Goal: Task Accomplishment & Management: Complete application form

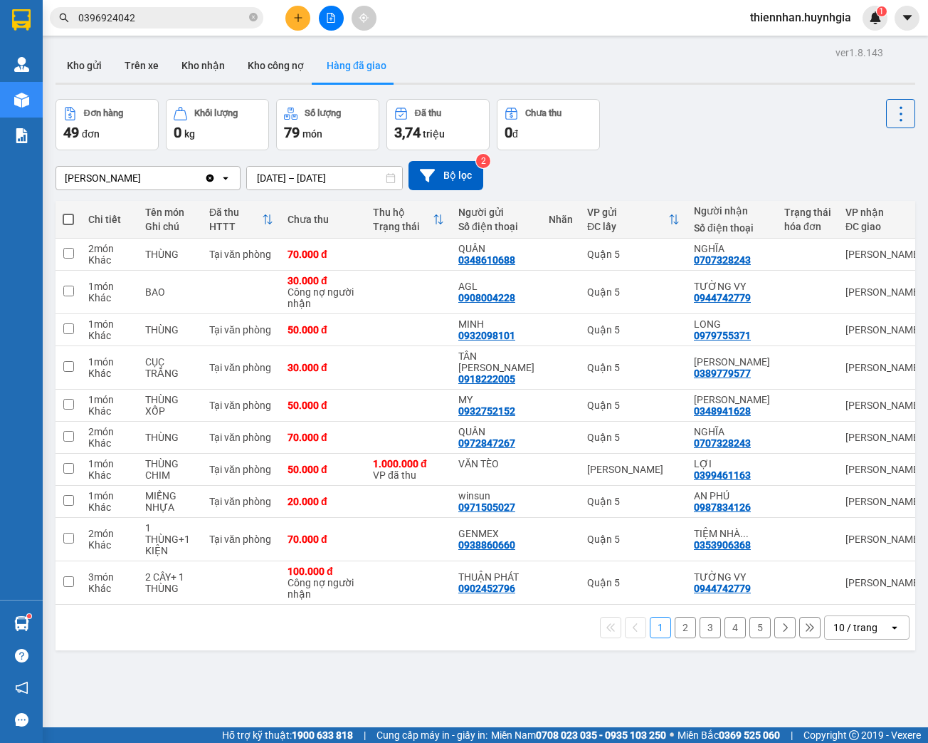
click at [265, 177] on input "[DATE] – [DATE]" at bounding box center [324, 178] width 155 height 23
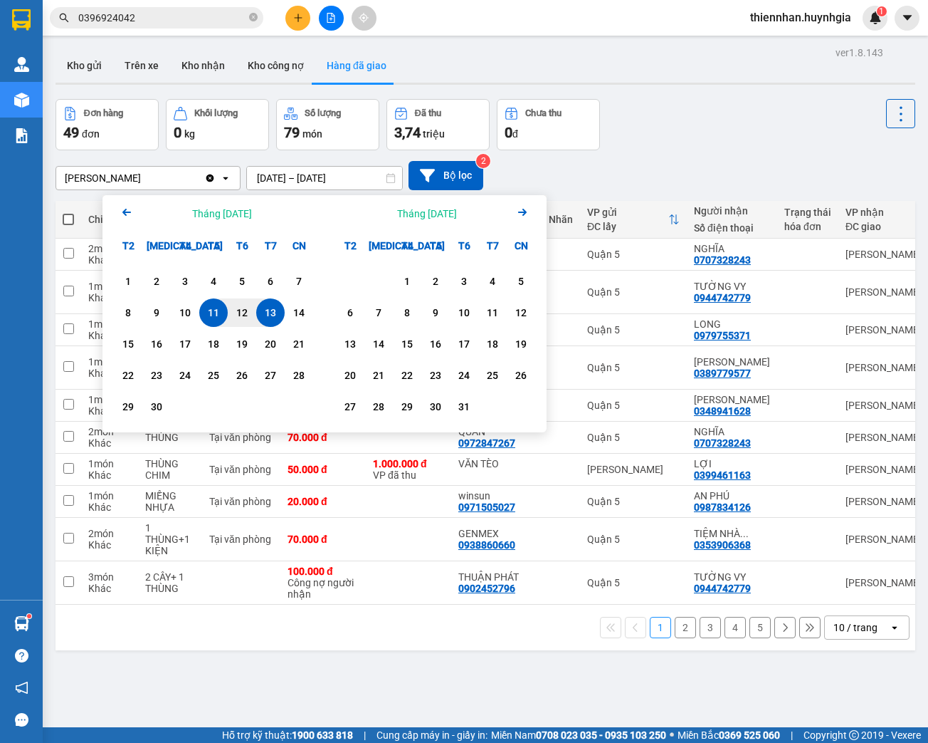
click at [270, 315] on div "13" at bounding box center [271, 312] width 20 height 17
type input "[DATE] – [DATE]"
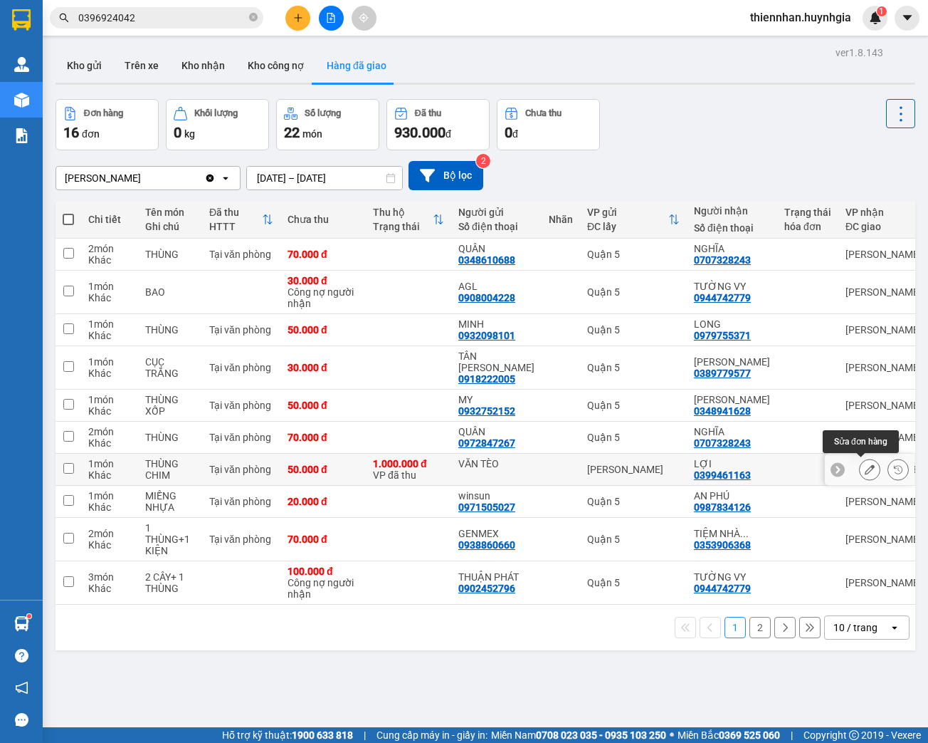
click at [865, 470] on icon at bounding box center [870, 469] width 10 height 10
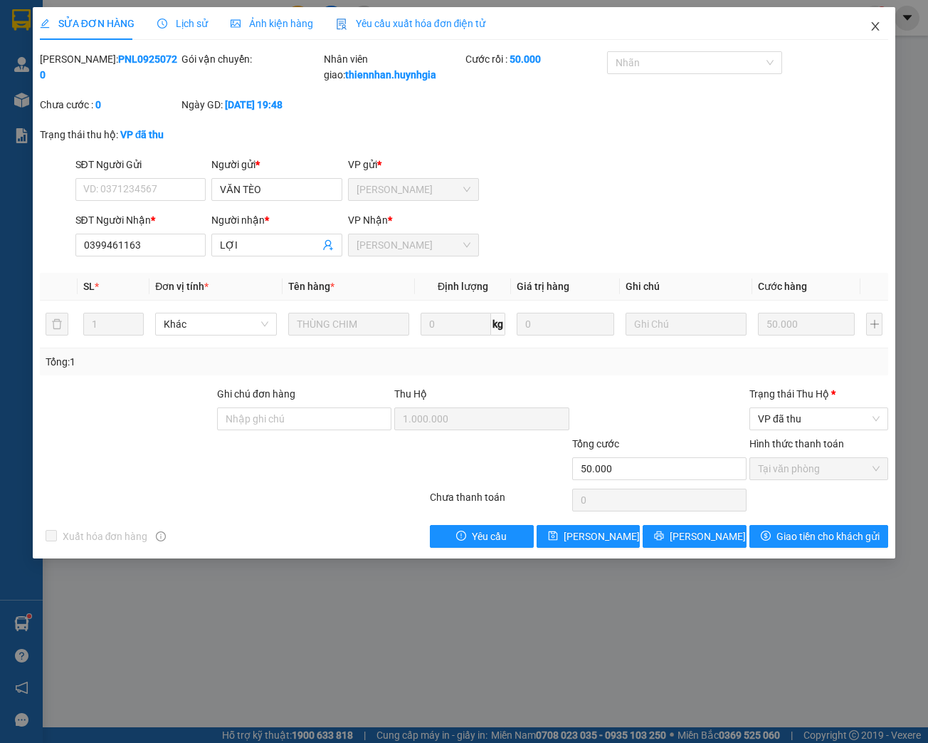
click at [872, 28] on icon "close" at bounding box center [875, 26] width 11 height 11
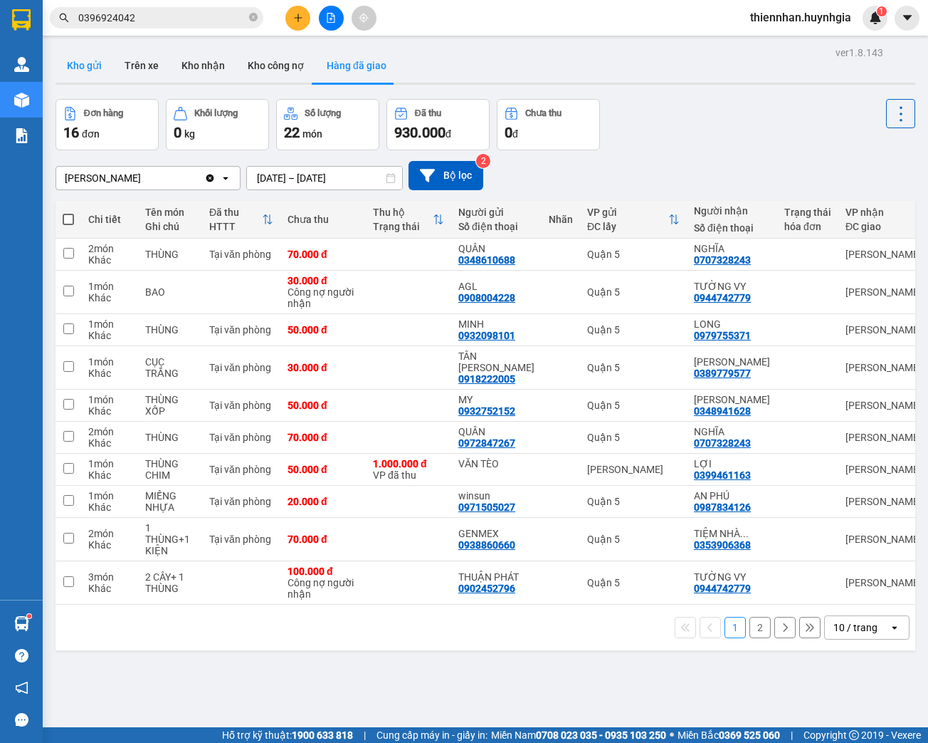
click at [85, 65] on button "Kho gửi" at bounding box center [85, 65] width 58 height 34
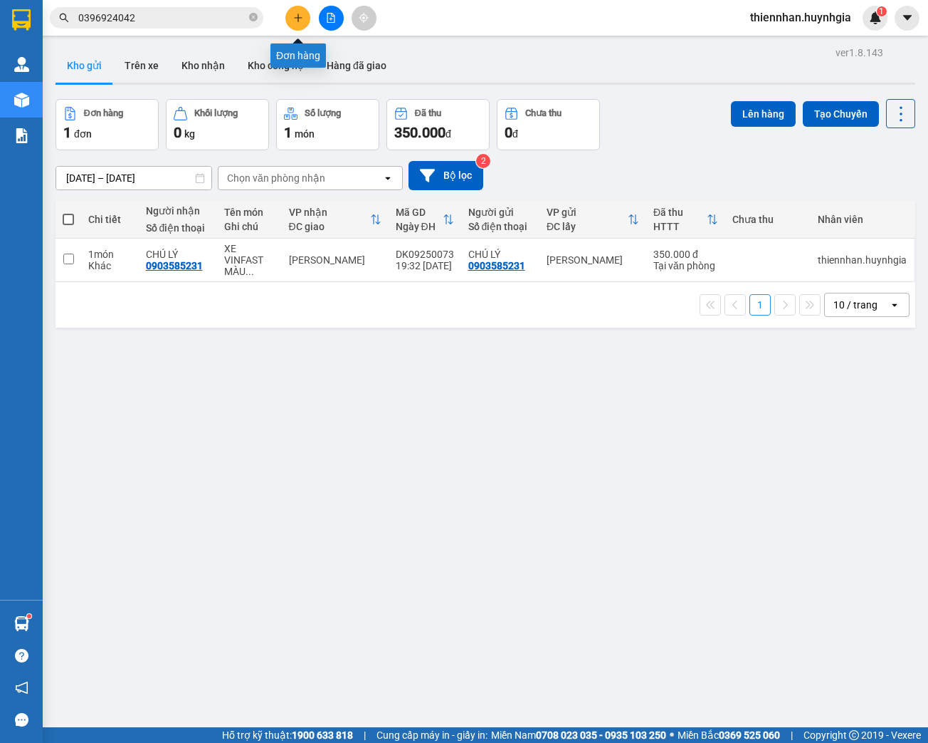
click at [299, 19] on icon "plus" at bounding box center [298, 18] width 10 height 10
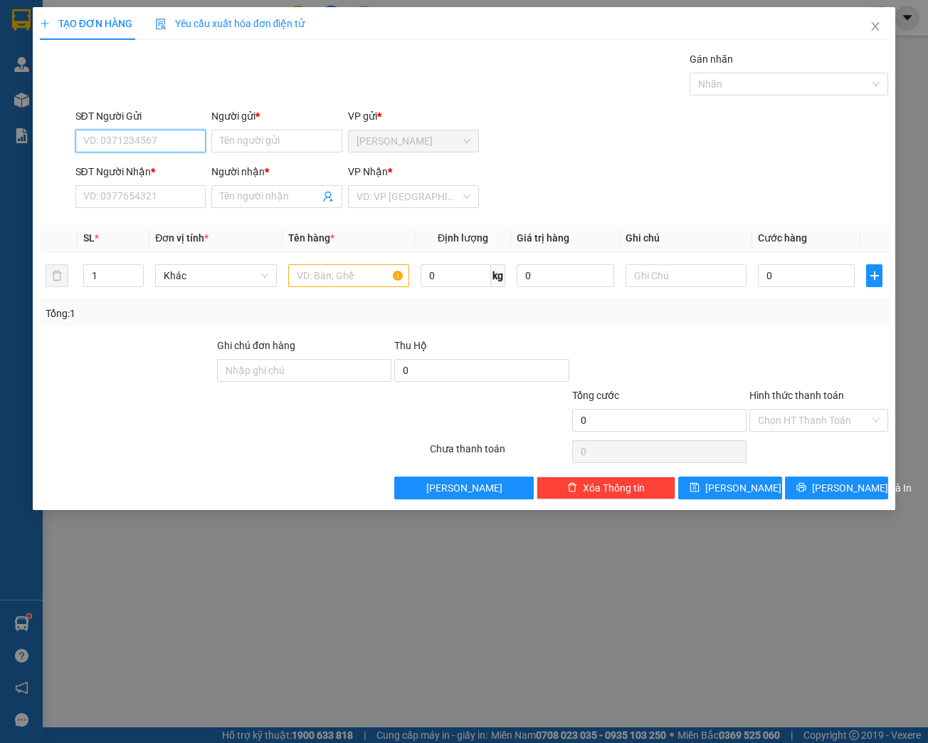
click at [159, 145] on input "SĐT Người Gửi" at bounding box center [140, 141] width 131 height 23
type input "0399461163"
click at [262, 142] on input "Người gửi *" at bounding box center [276, 141] width 131 height 23
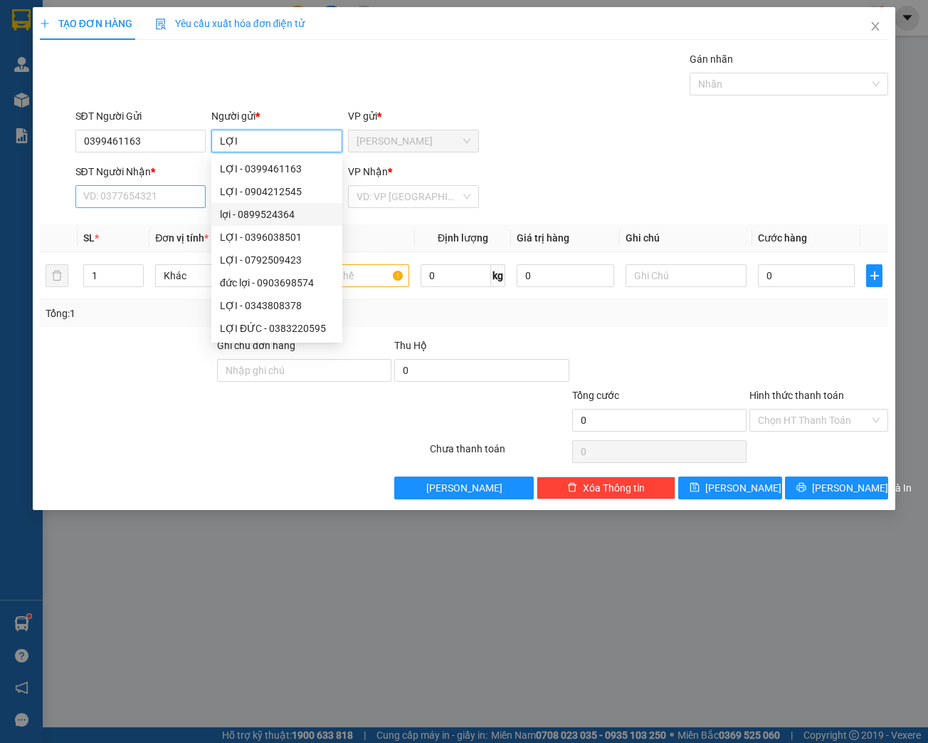
type input "LỢI"
click at [152, 202] on input "SĐT Người Nhận *" at bounding box center [140, 196] width 131 height 23
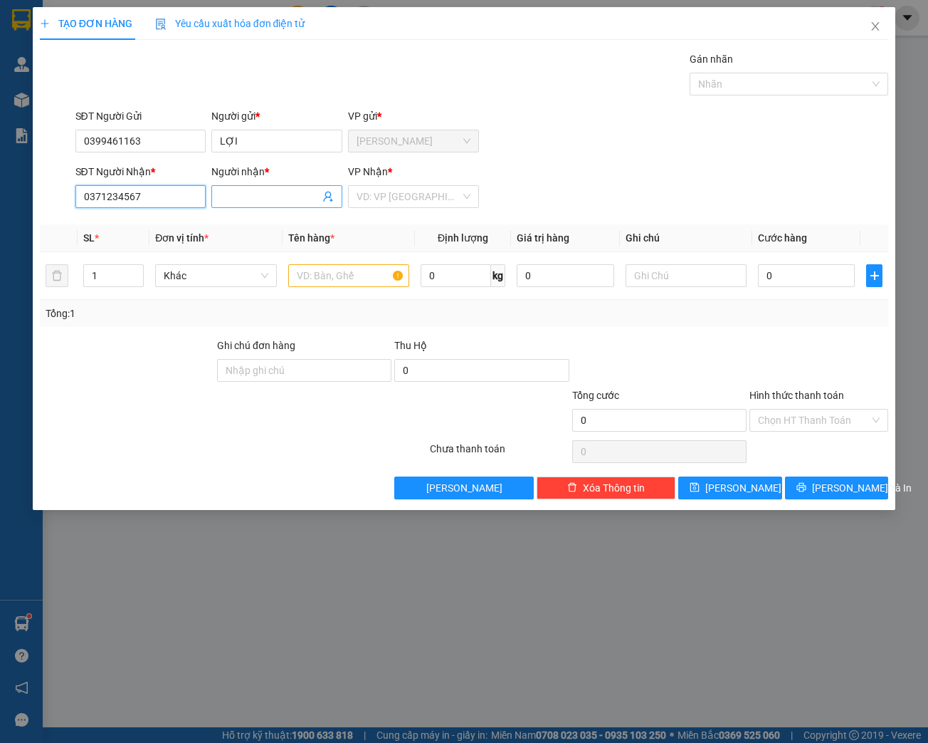
type input "0371234567"
click at [251, 191] on input "Người nhận *" at bounding box center [270, 197] width 100 height 16
type input "VĂN TÈO"
click at [382, 196] on input "search" at bounding box center [409, 196] width 104 height 21
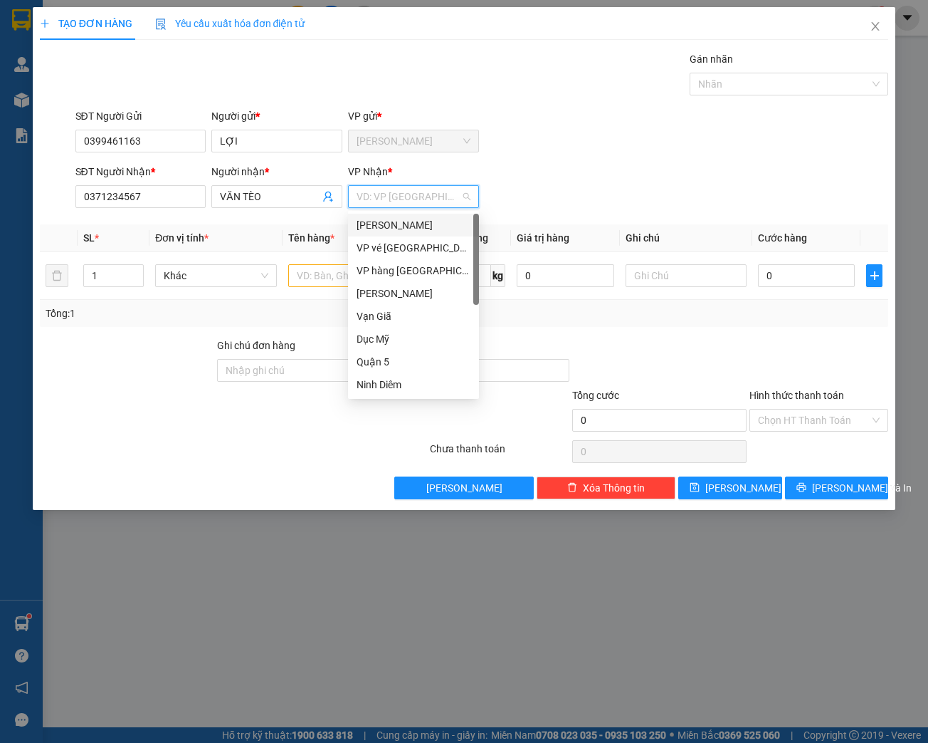
click at [396, 230] on div "[PERSON_NAME]" at bounding box center [414, 225] width 114 height 16
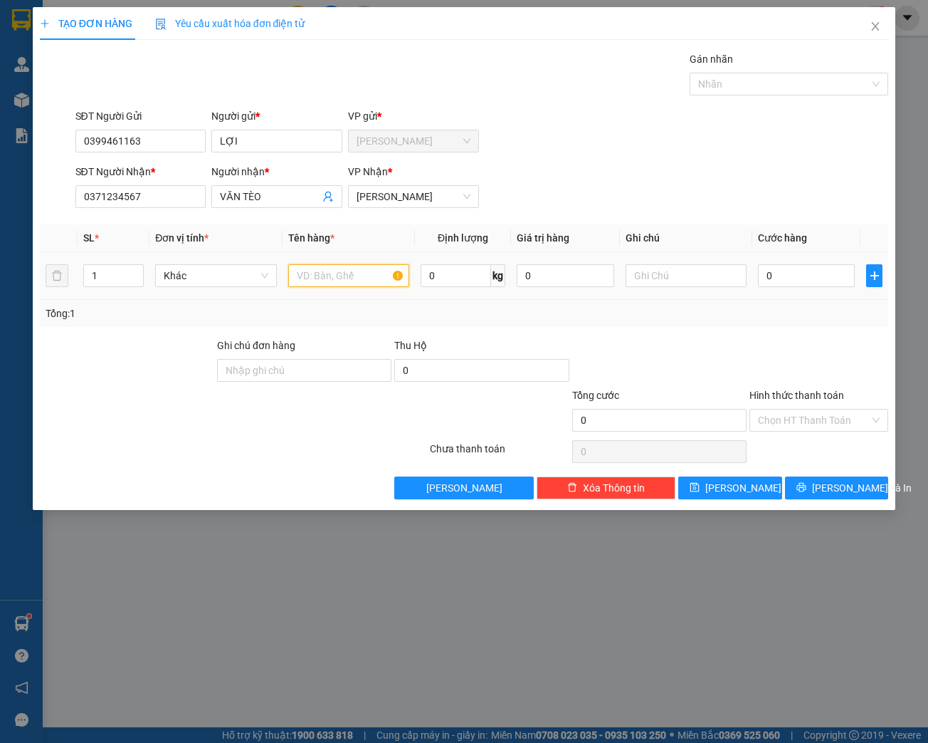
click at [313, 275] on input "text" at bounding box center [348, 275] width 121 height 23
click at [336, 282] on input "P. BÌ" at bounding box center [348, 275] width 121 height 23
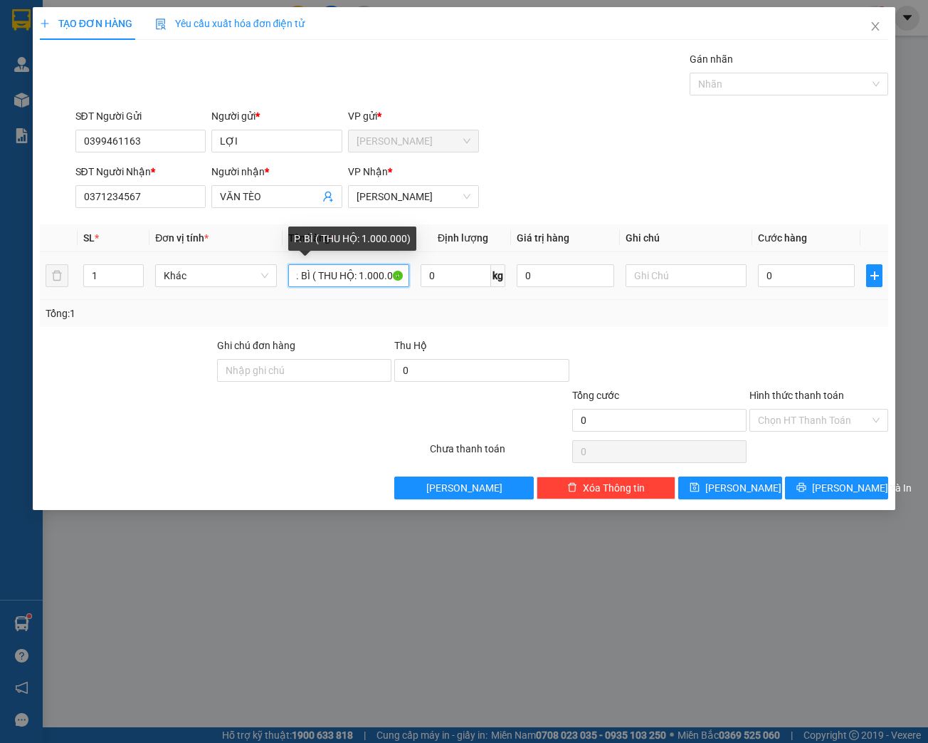
scroll to position [0, 9]
type input "P. BÌ ( THU HỘ: 1.000.000)"
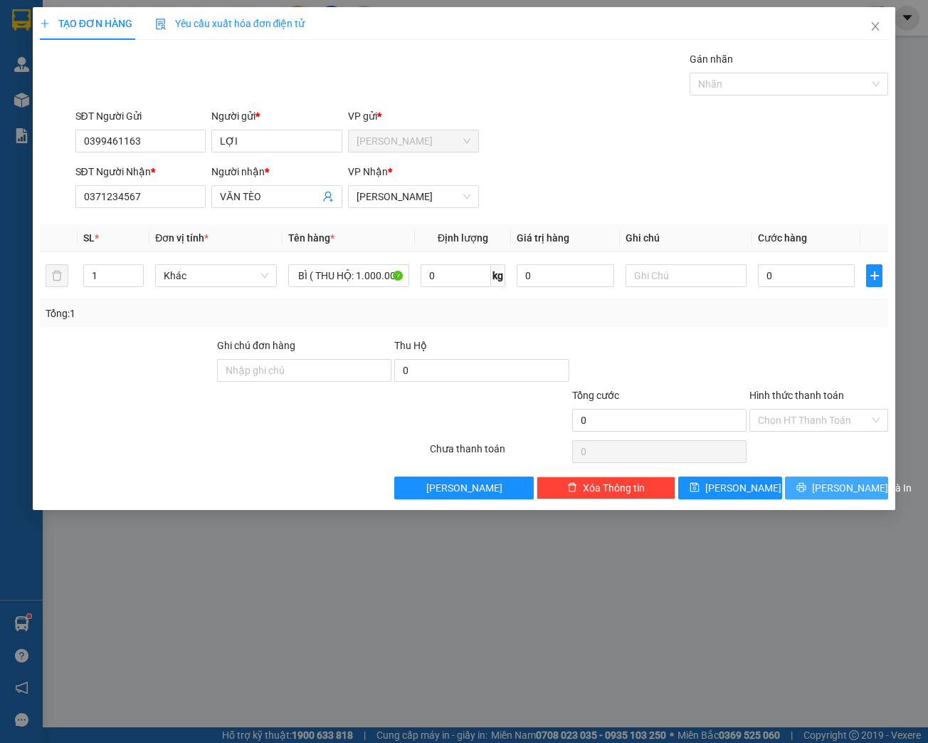
scroll to position [0, 0]
click at [852, 487] on span "[PERSON_NAME] và In" at bounding box center [862, 488] width 100 height 16
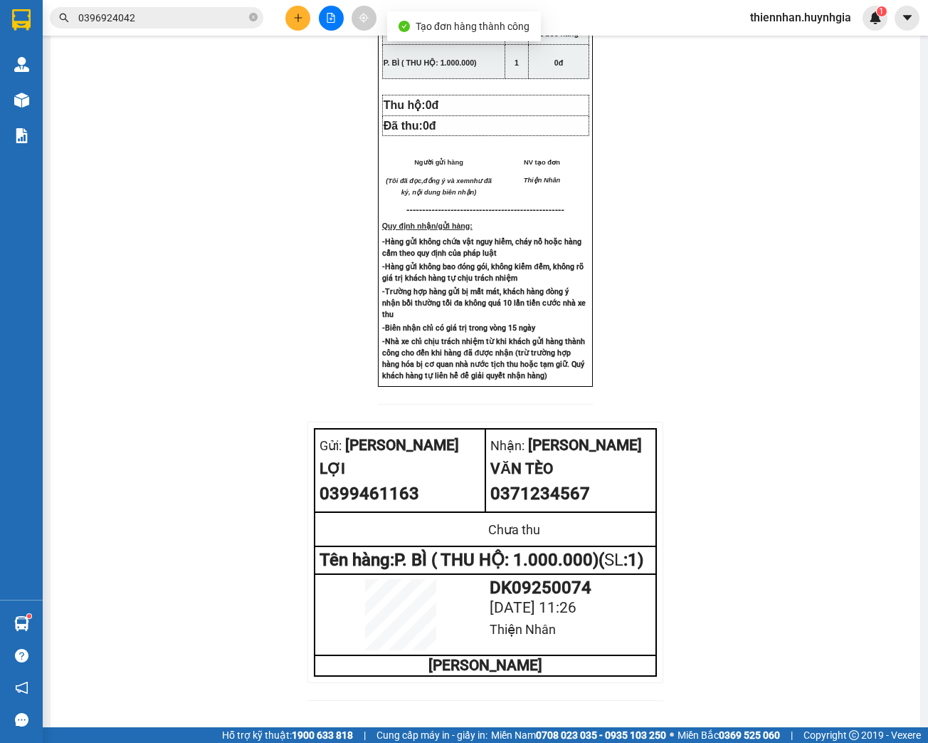
scroll to position [437, 0]
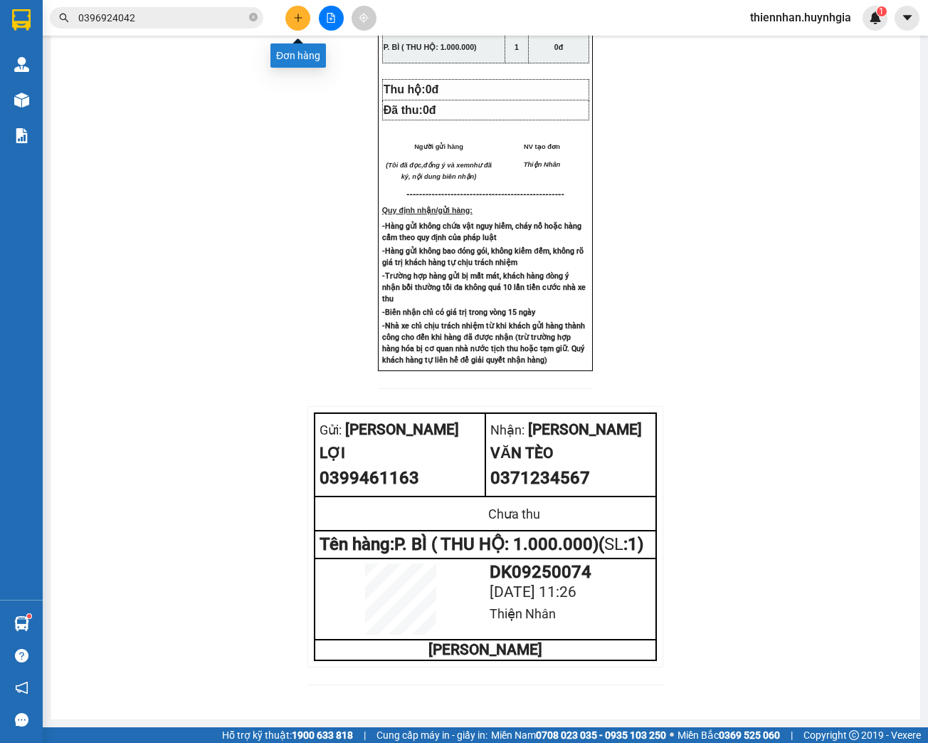
click at [293, 17] on icon "plus" at bounding box center [298, 18] width 10 height 10
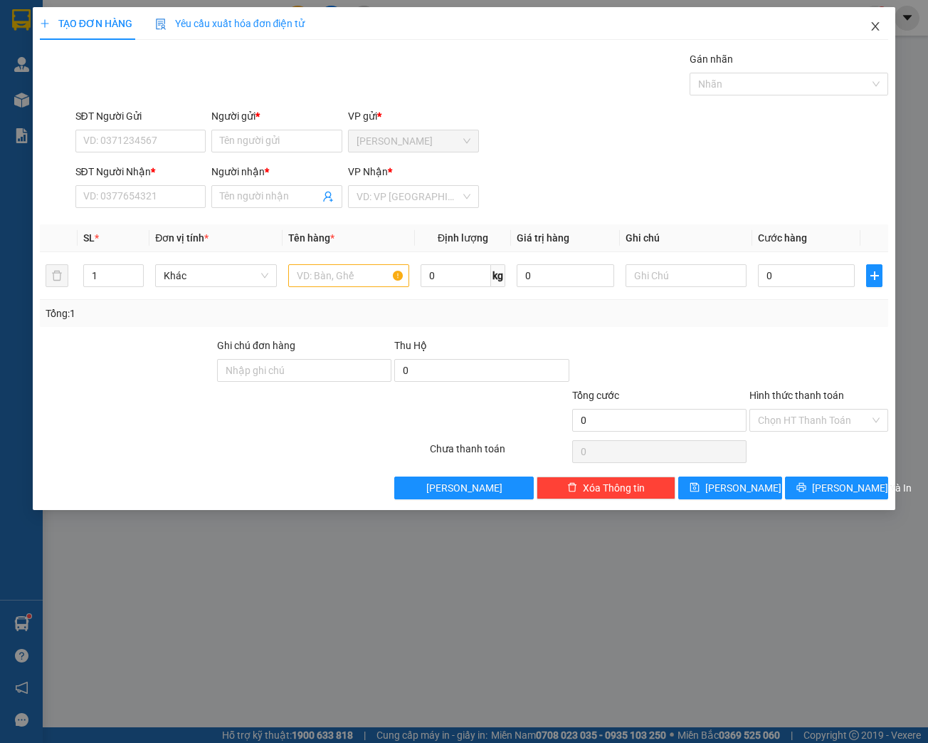
click at [874, 31] on icon "close" at bounding box center [875, 26] width 11 height 11
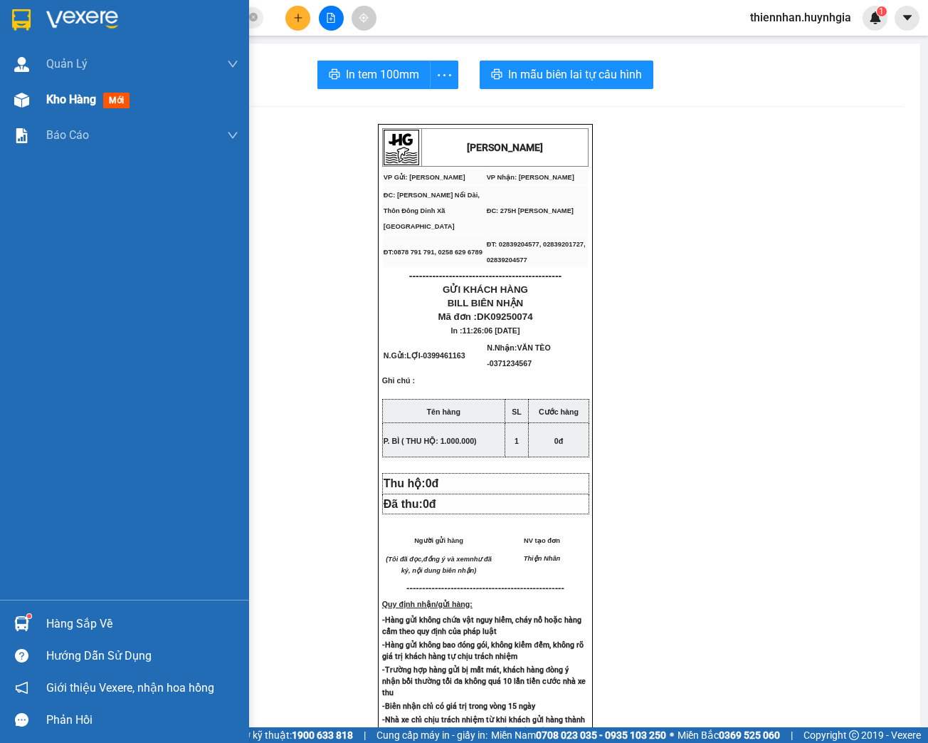
click at [55, 100] on span "Kho hàng" at bounding box center [71, 100] width 50 height 14
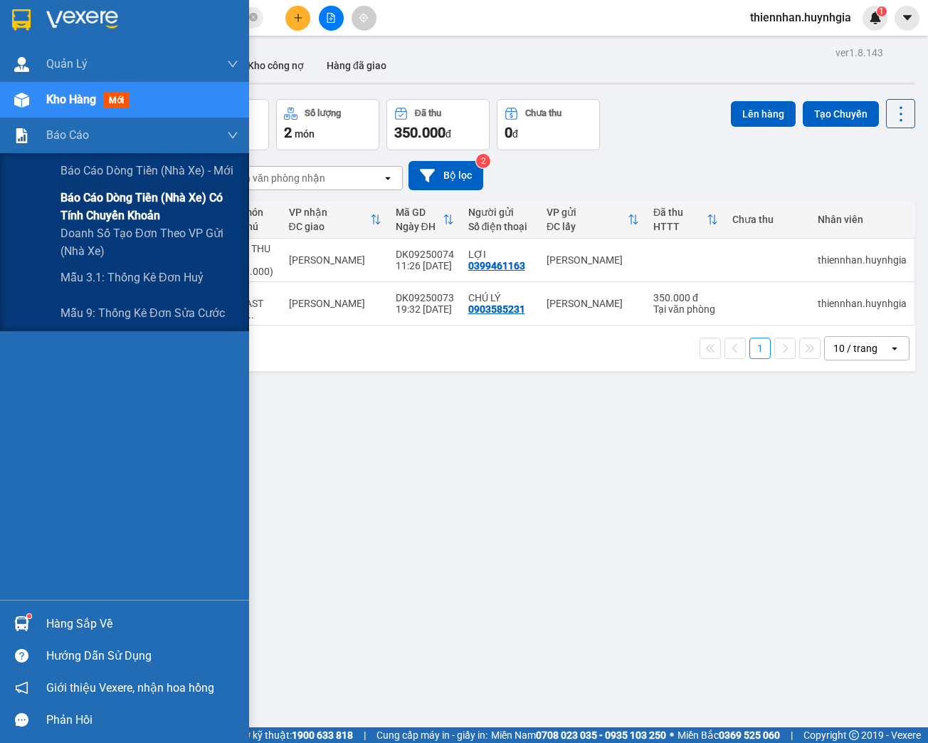
click at [66, 193] on span "Báo cáo dòng tiền (nhà xe) có tính chuyển khoản" at bounding box center [150, 207] width 178 height 36
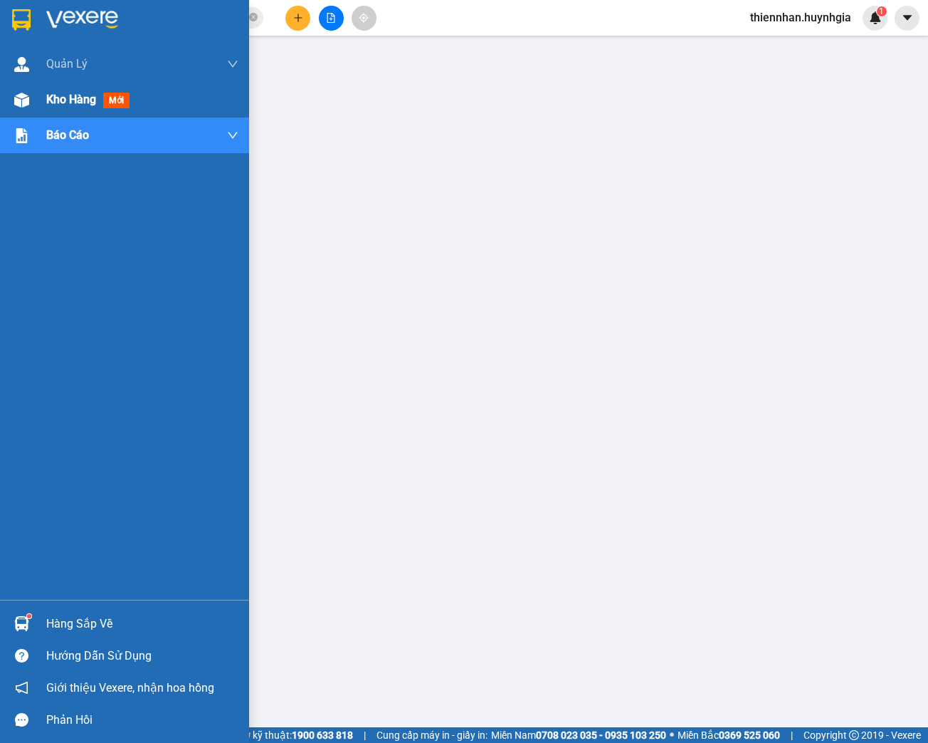
click at [56, 98] on span "Kho hàng" at bounding box center [71, 100] width 50 height 14
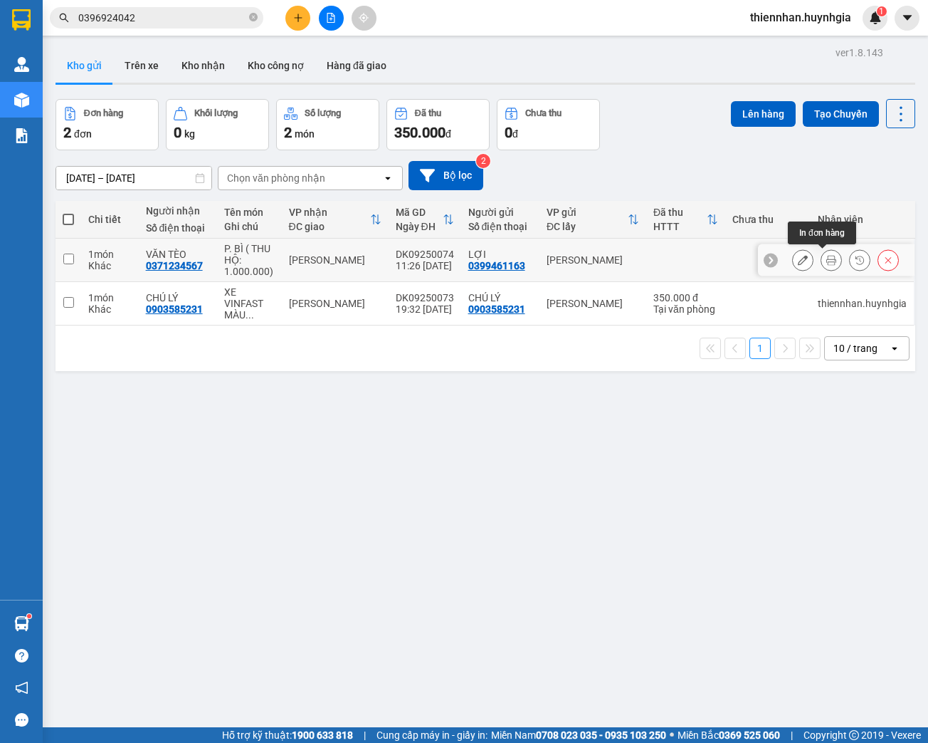
click at [822, 259] on button at bounding box center [832, 260] width 20 height 25
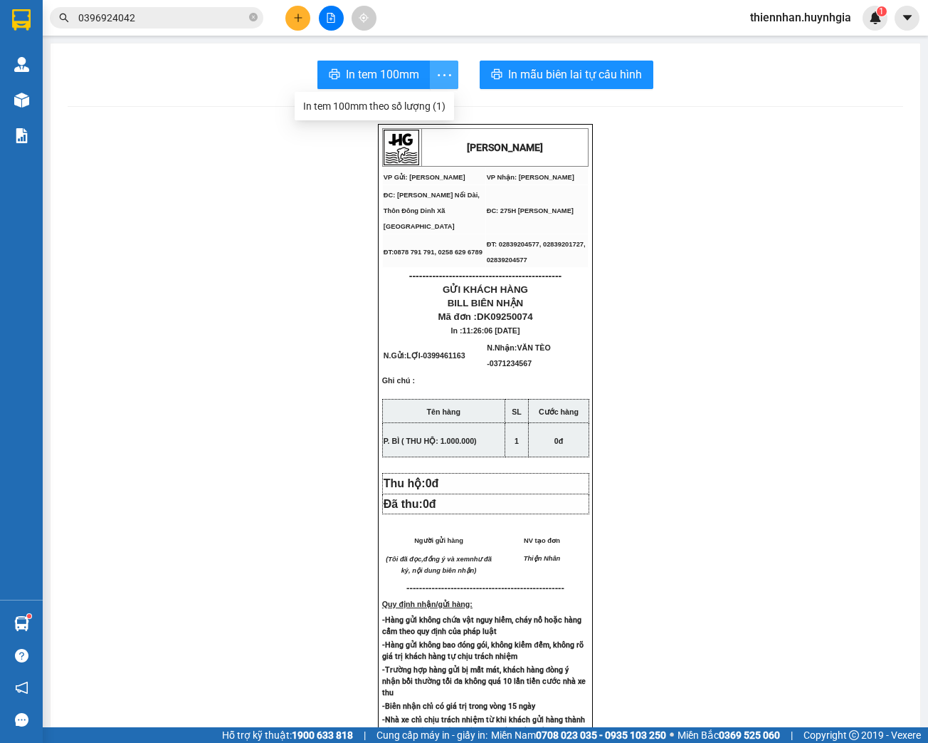
click at [438, 74] on icon "more" at bounding box center [445, 75] width 18 height 18
click at [426, 103] on div "In tem 100mm theo số lượng (1)" at bounding box center [374, 106] width 142 height 16
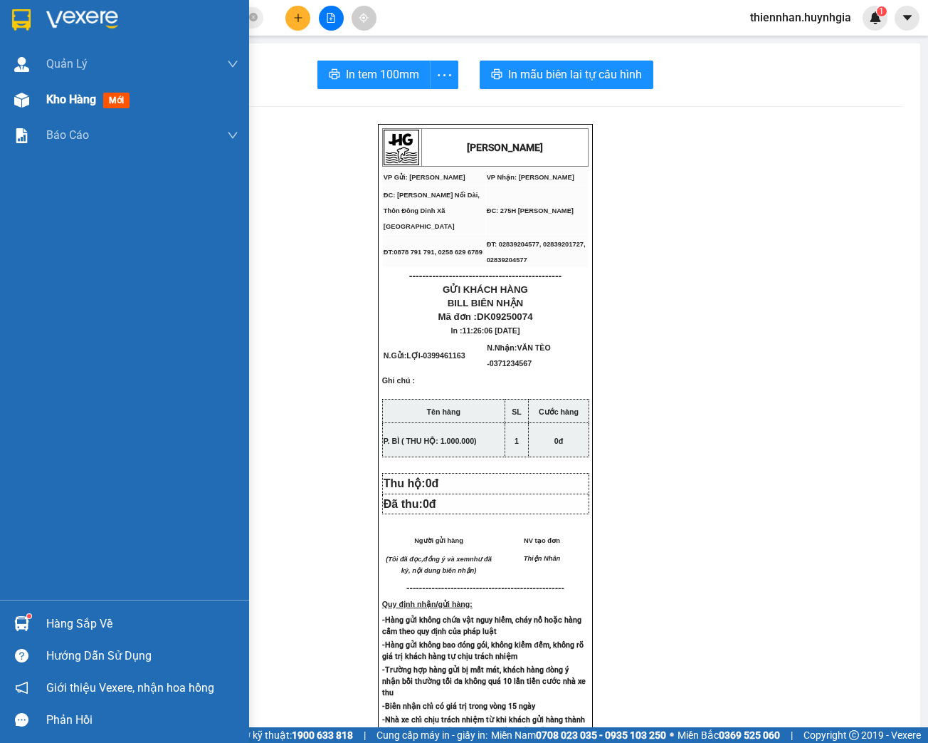
click at [57, 98] on span "Kho hàng" at bounding box center [71, 100] width 50 height 14
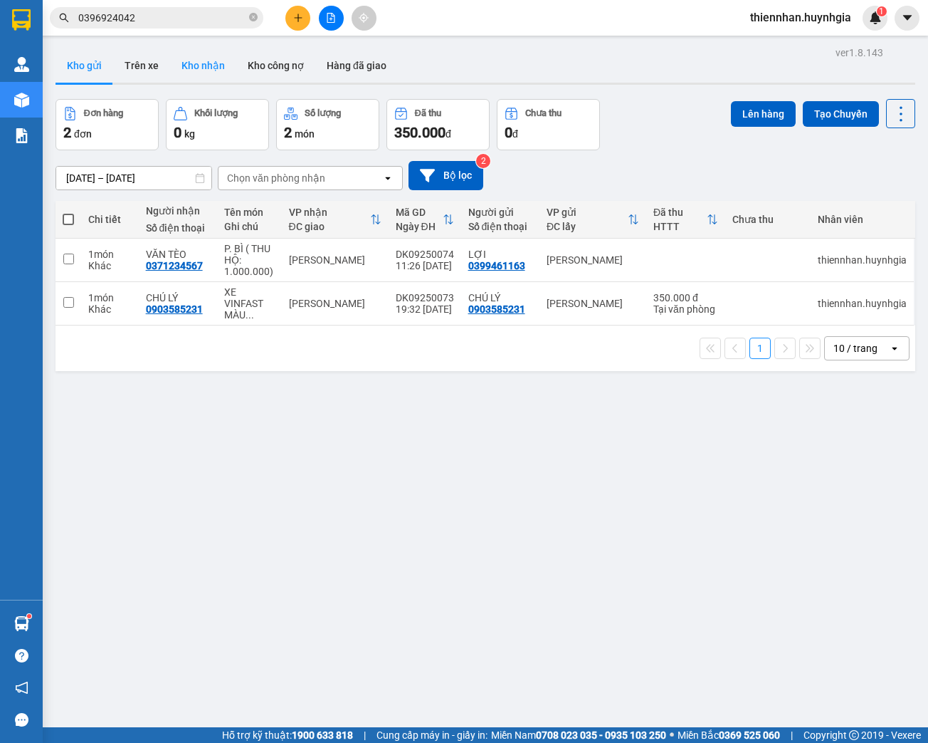
click at [216, 63] on button "Kho nhận" at bounding box center [203, 65] width 66 height 34
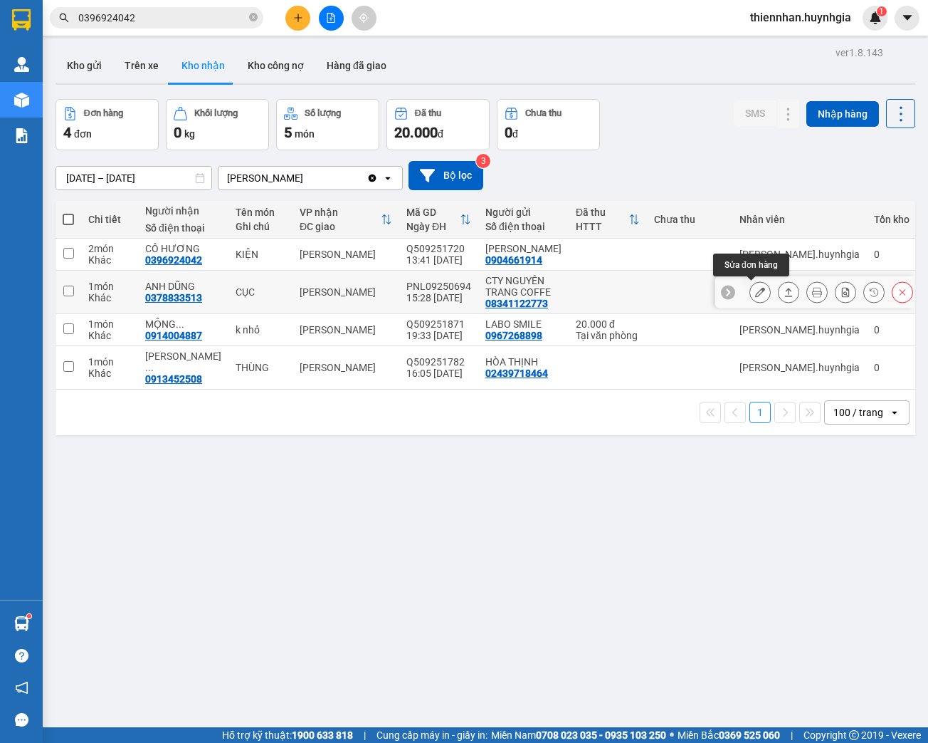
click at [758, 293] on button at bounding box center [760, 292] width 20 height 25
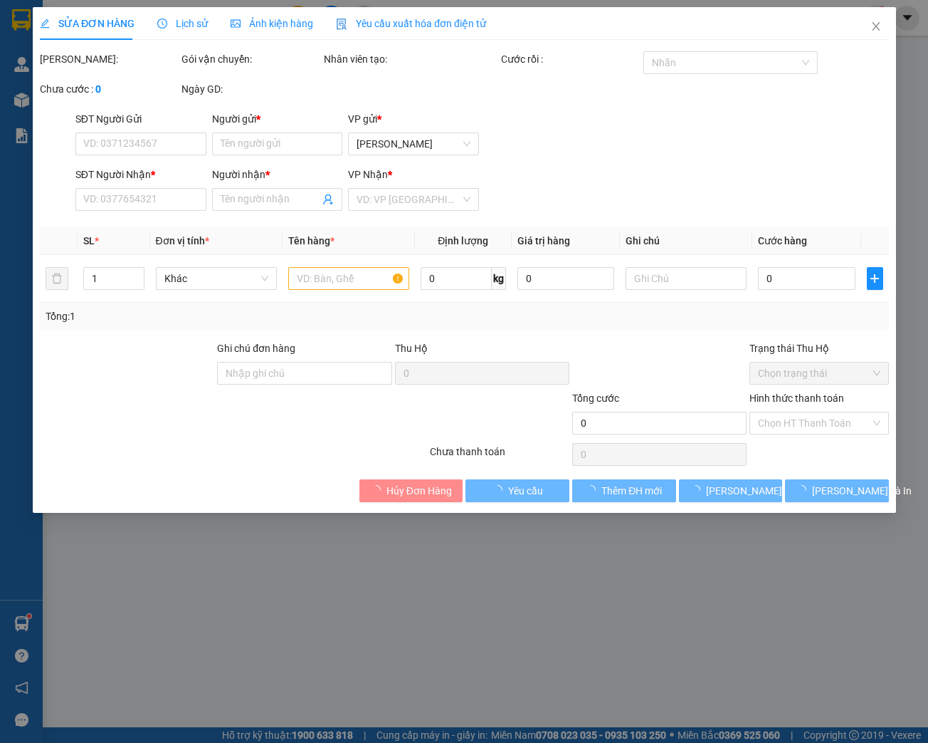
type input "08341122773"
type input "CTY NGUYÊN TRANG COFFE"
type input "0378833513"
type input "ANH DŨNG"
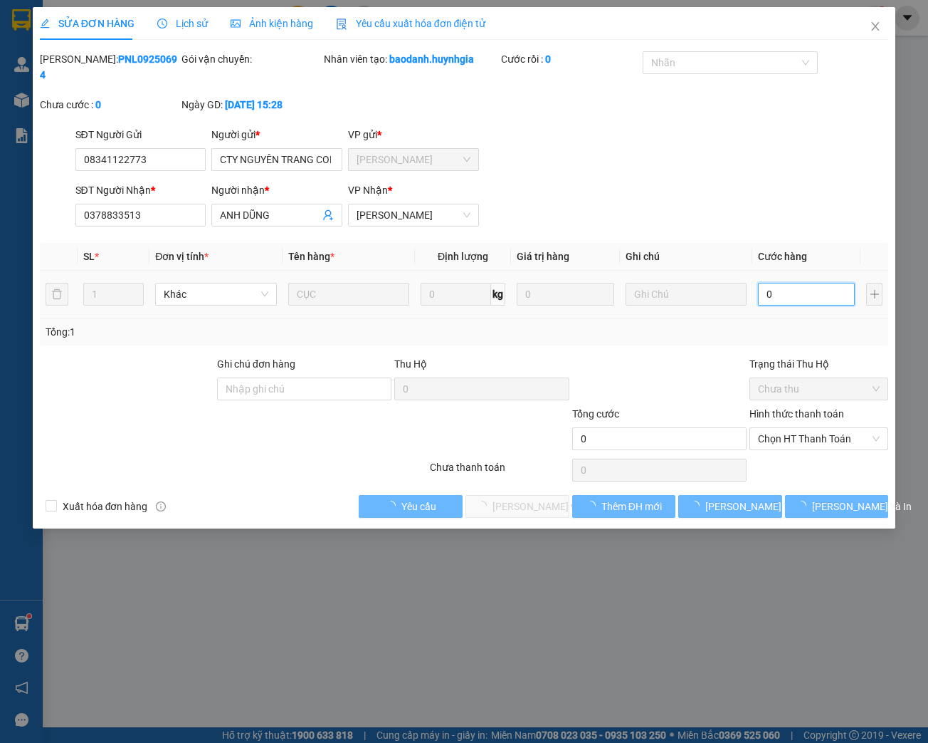
click at [780, 297] on input "0" at bounding box center [806, 294] width 97 height 23
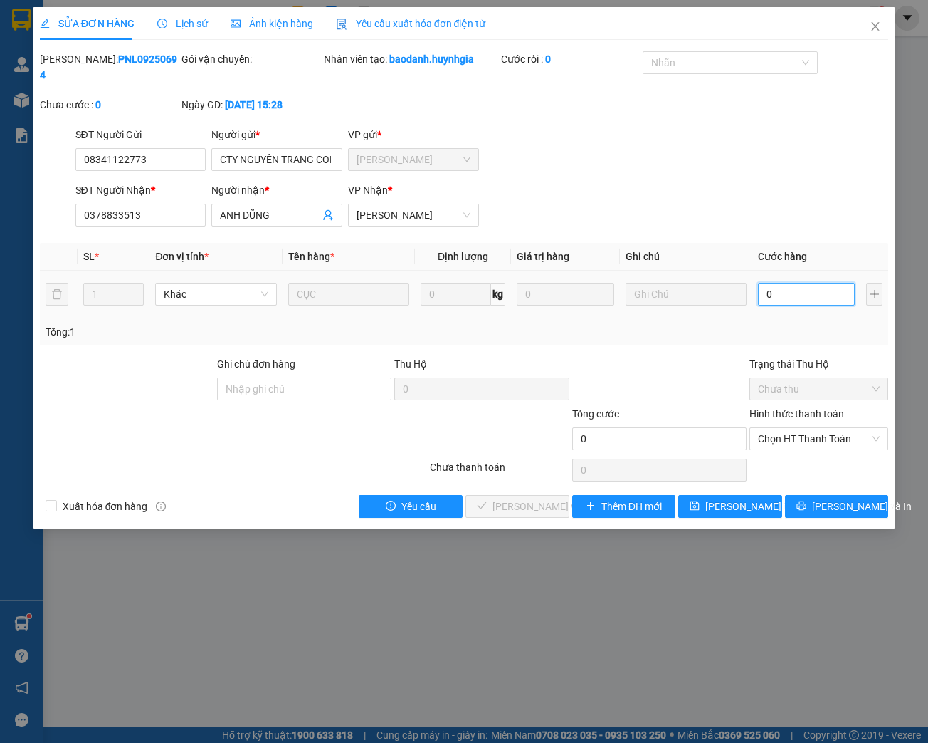
type input "3"
type input "30"
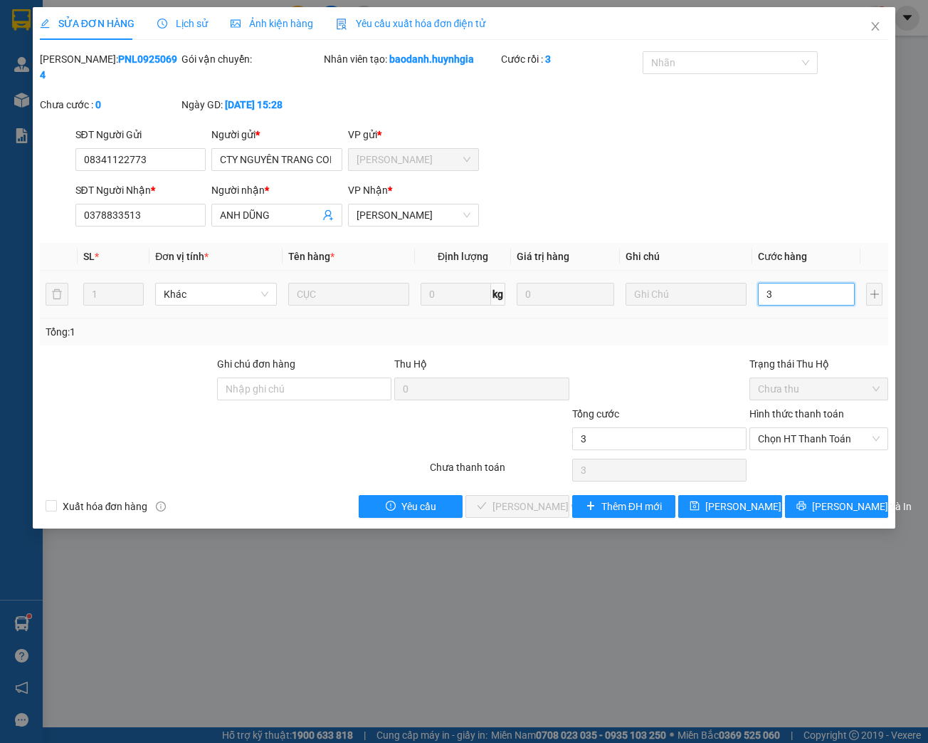
type input "30"
type input "300"
type input "3.000"
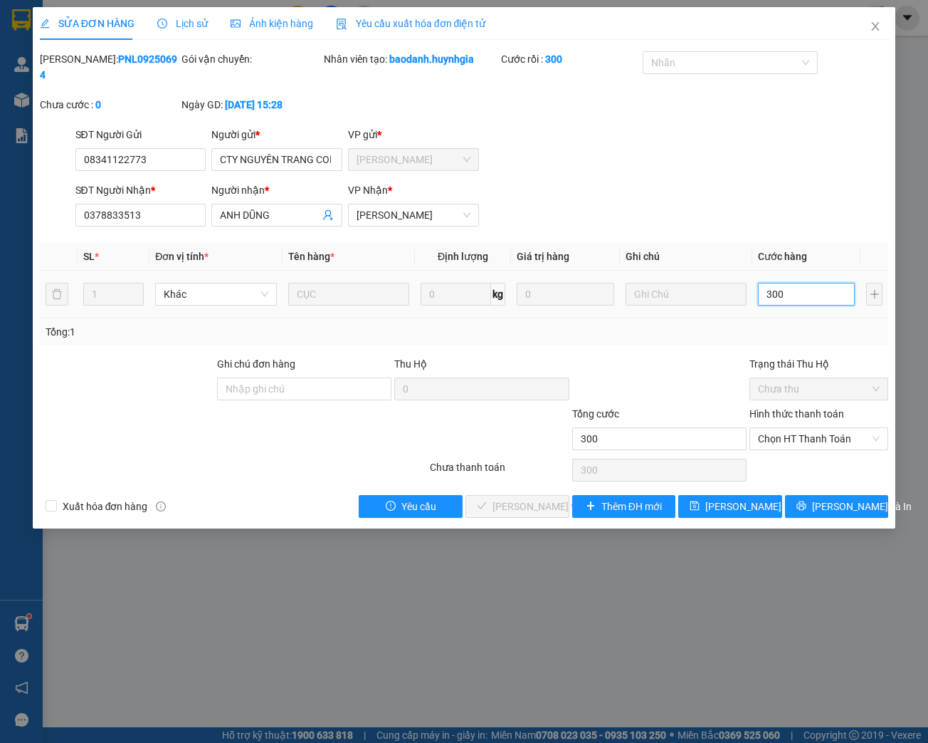
type input "3.000"
type input "30.000"
click at [792, 434] on span "Chọn HT Thanh Toán" at bounding box center [819, 438] width 122 height 21
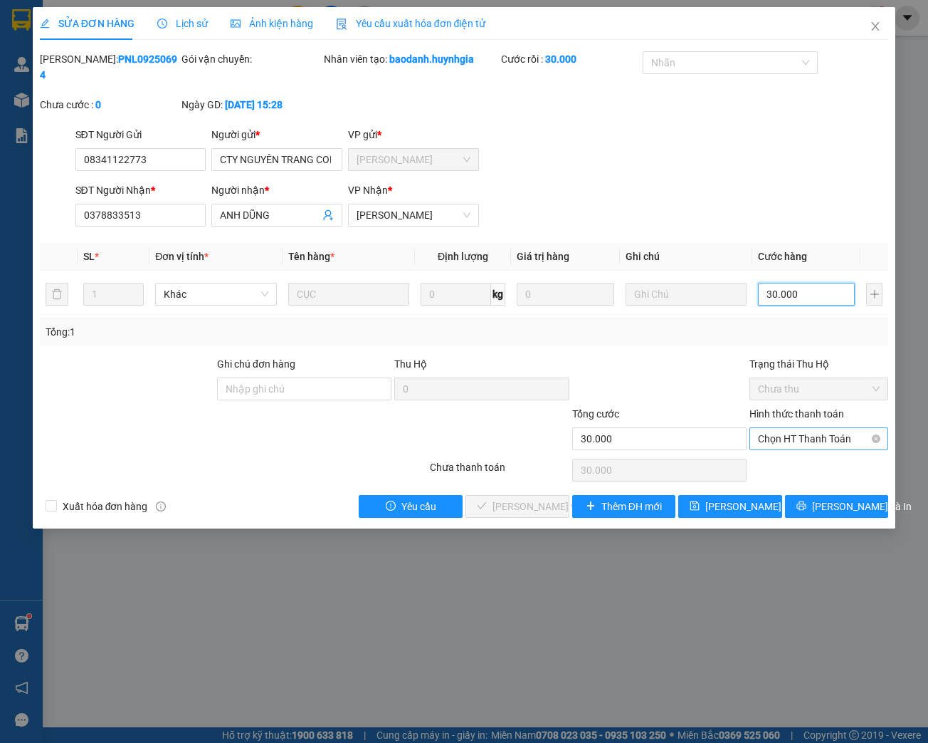
type input "30.000"
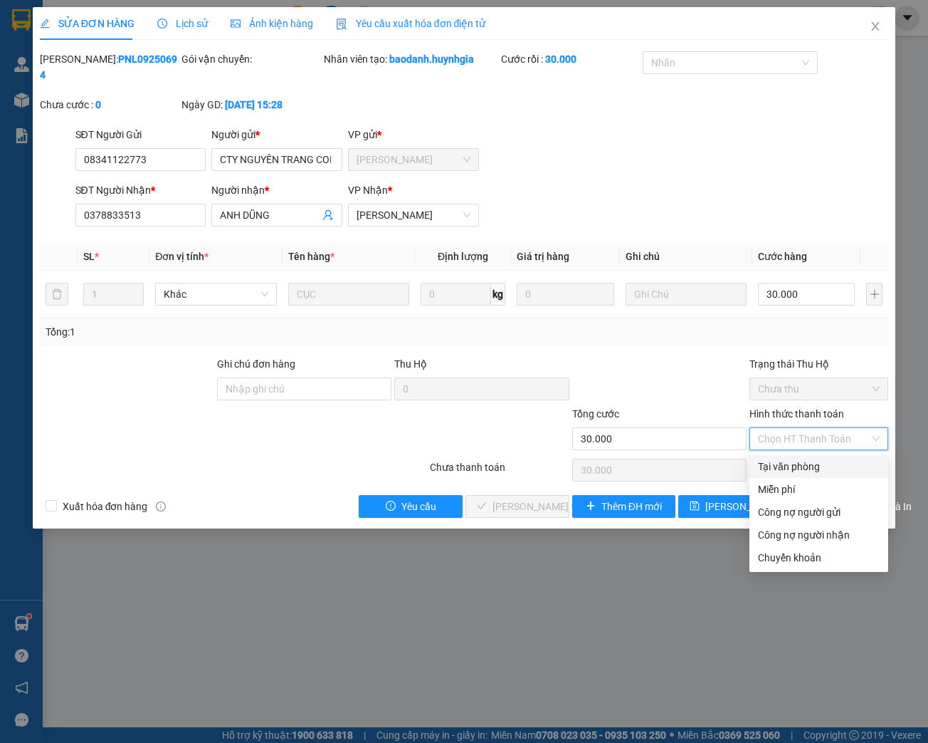
click at [787, 470] on div "Tại văn phòng" at bounding box center [819, 467] width 122 height 16
type input "0"
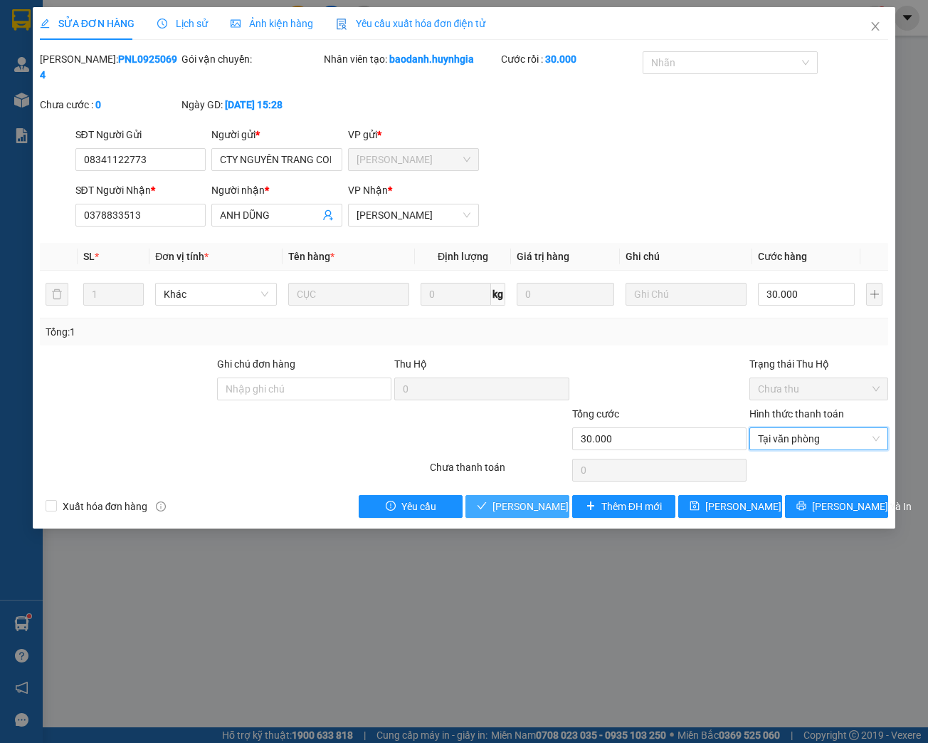
click at [505, 509] on span "[PERSON_NAME] và Giao hàng" at bounding box center [561, 506] width 137 height 16
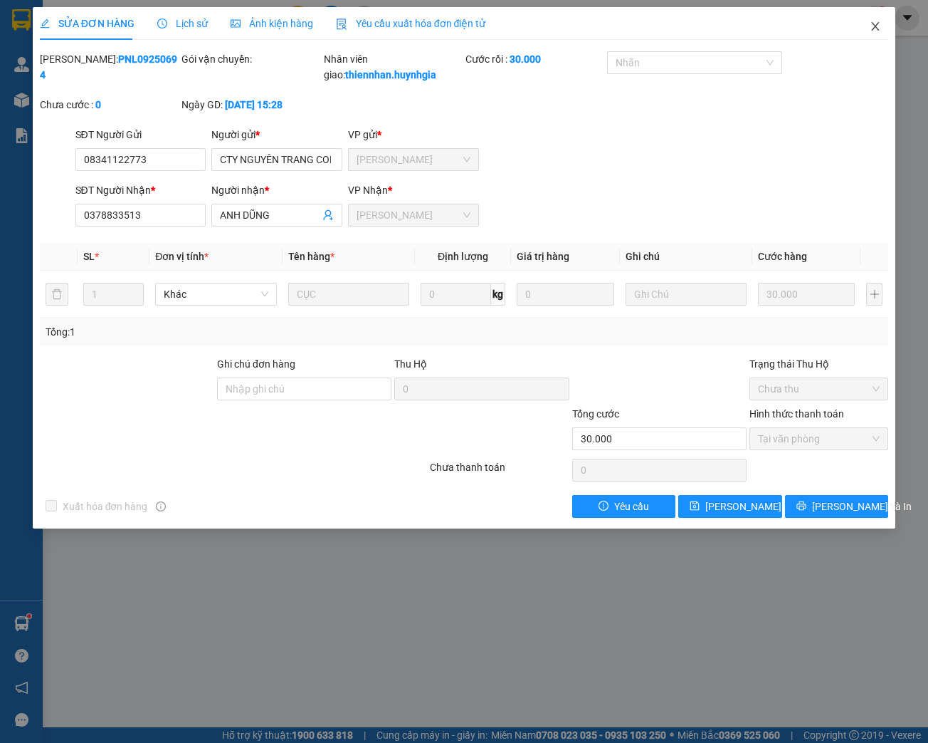
click at [874, 28] on icon "close" at bounding box center [876, 26] width 8 height 9
